Goal: Task Accomplishment & Management: Complete application form

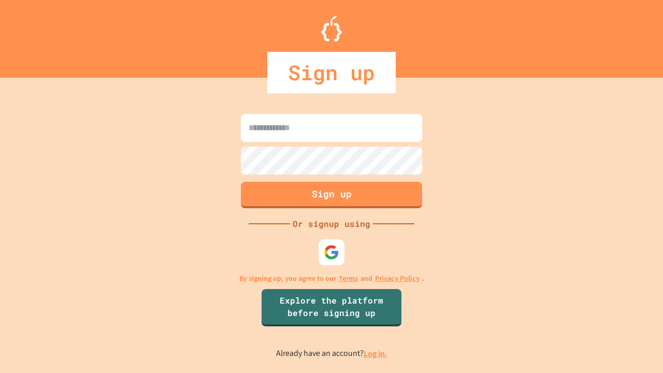
click at [376, 353] on link "Log in." at bounding box center [376, 353] width 24 height 11
